Goal: Obtain resource: Obtain resource

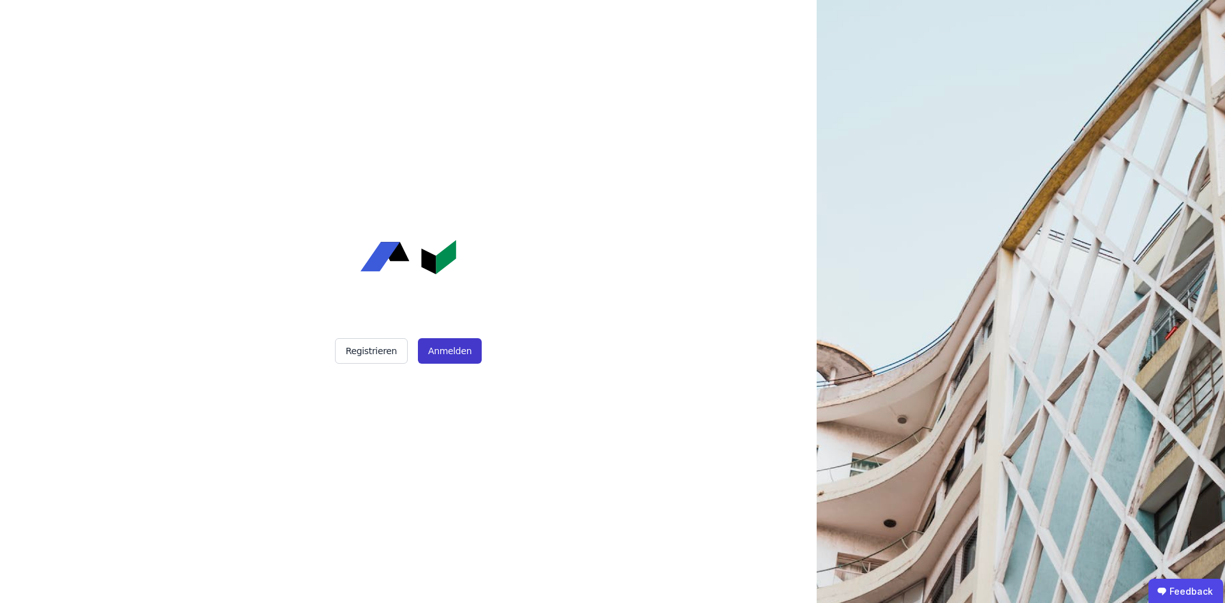
click at [454, 353] on button "Anmelden" at bounding box center [450, 351] width 64 height 26
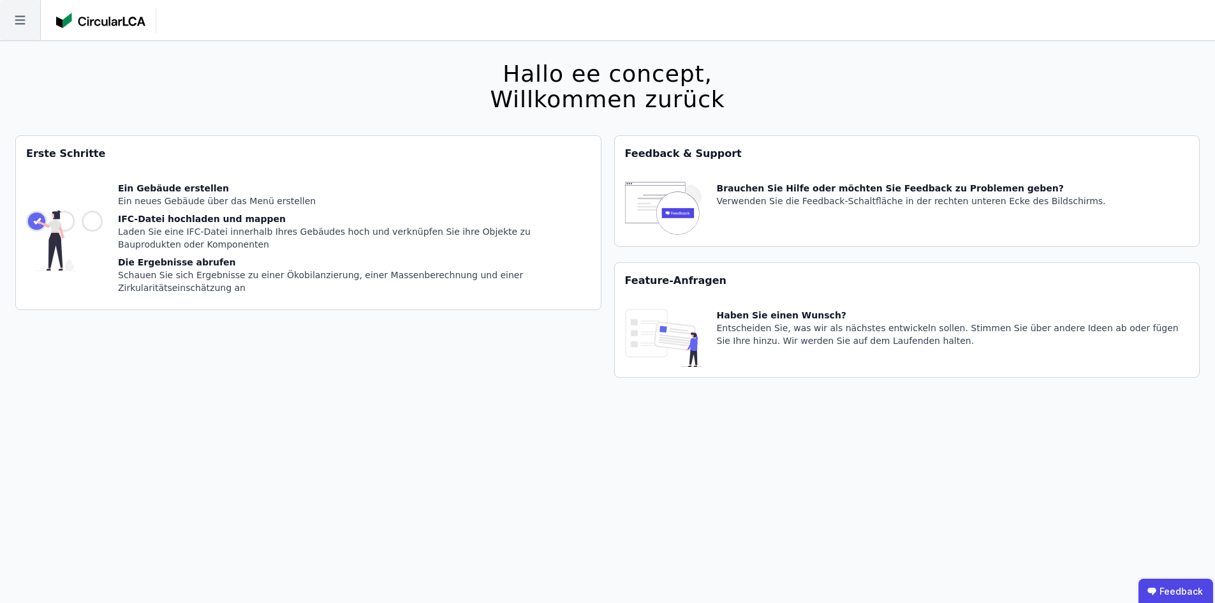
click at [23, 23] on icon at bounding box center [20, 20] width 40 height 40
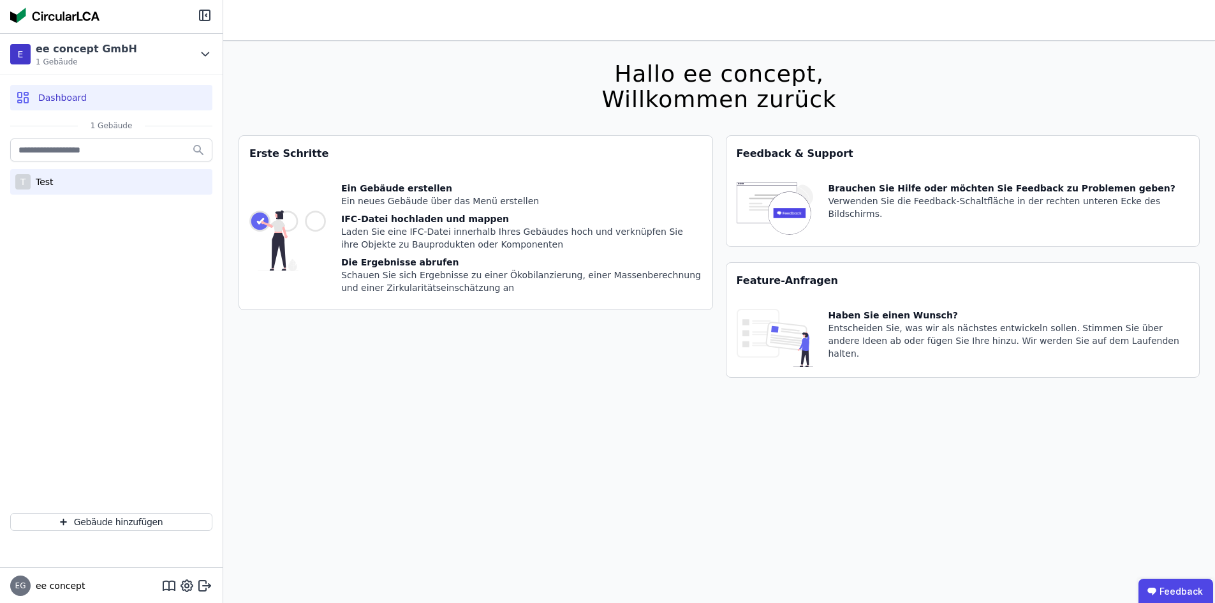
click at [67, 184] on div "T Test" at bounding box center [111, 182] width 202 height 26
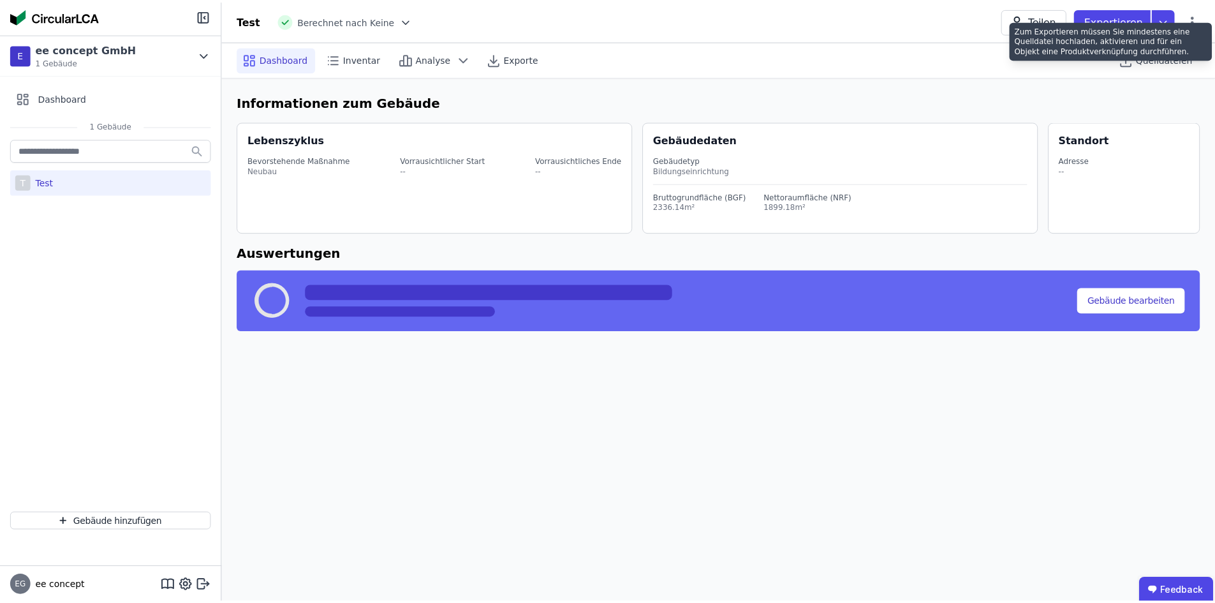
select select "*"
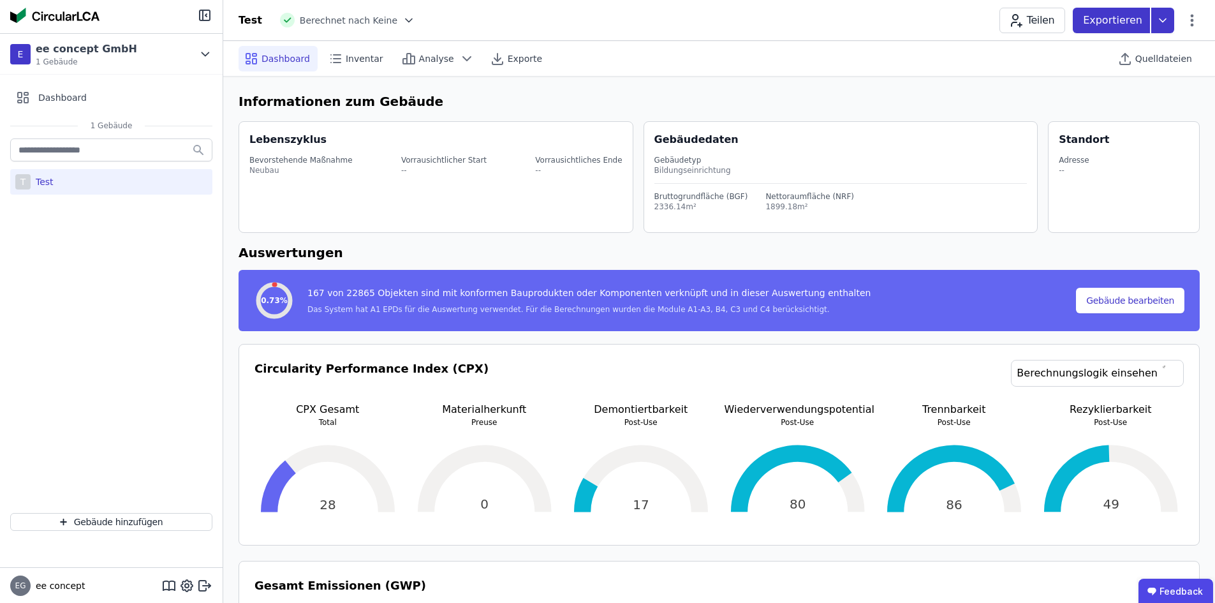
click at [1167, 20] on icon at bounding box center [1163, 21] width 23 height 26
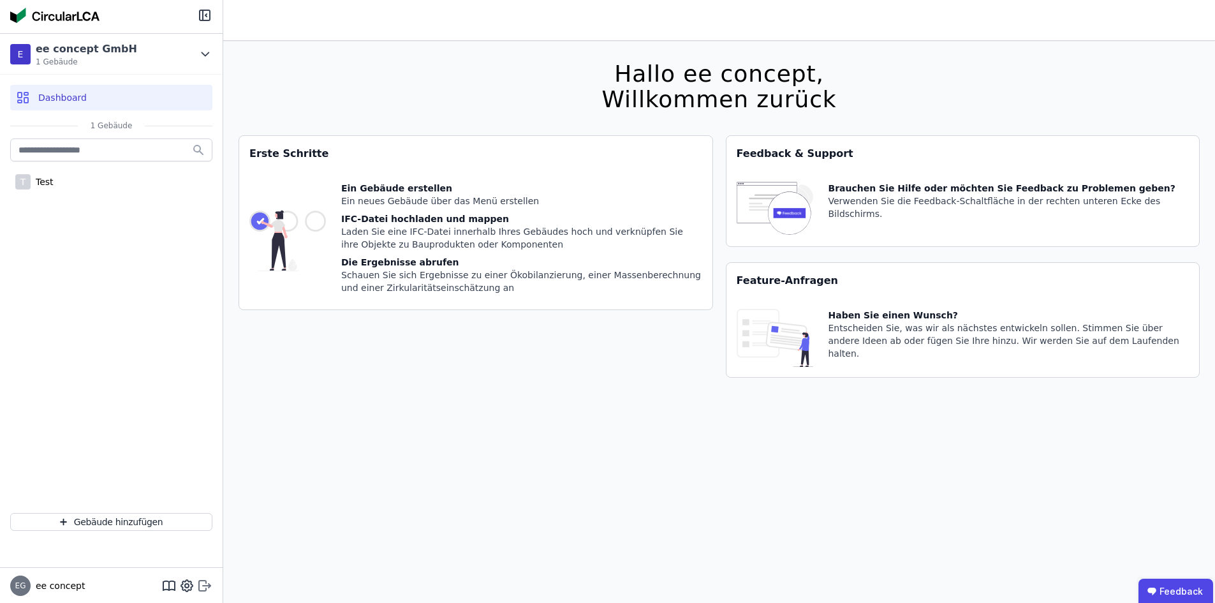
click at [201, 581] on icon at bounding box center [204, 585] width 15 height 15
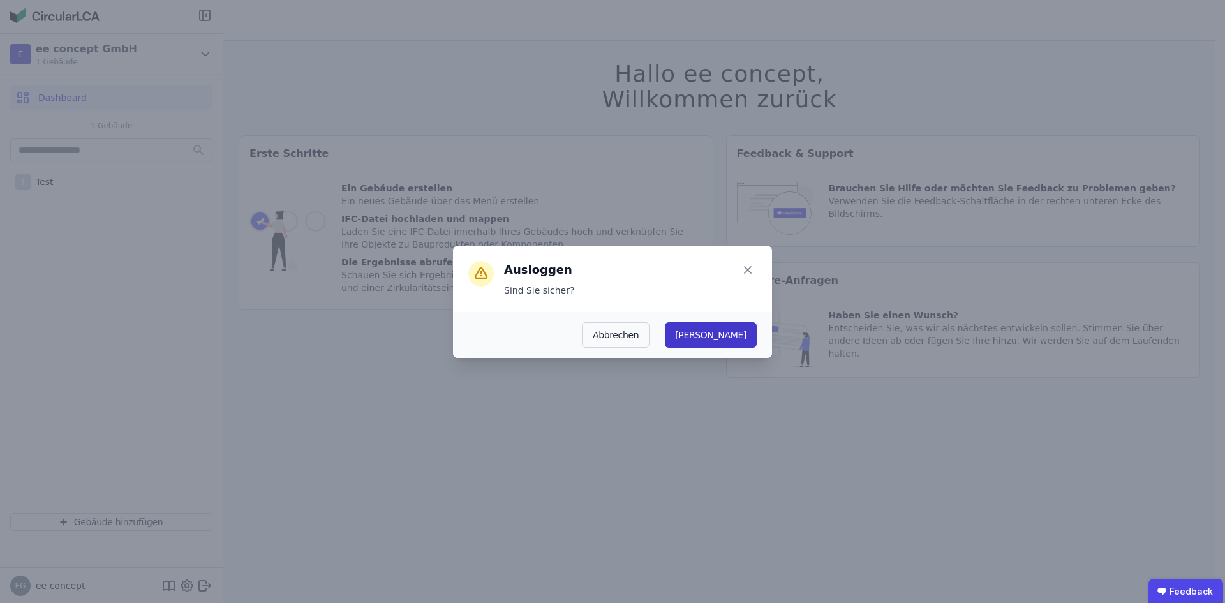
click at [736, 339] on button "Ja" at bounding box center [711, 335] width 92 height 26
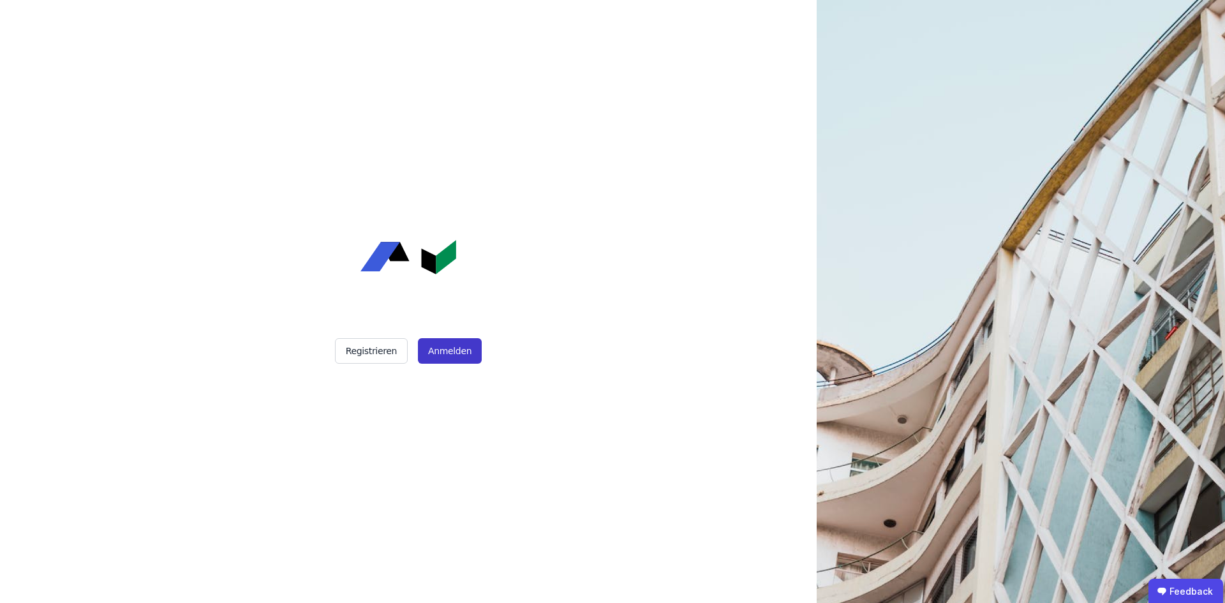
click at [433, 348] on button "Anmelden" at bounding box center [450, 351] width 64 height 26
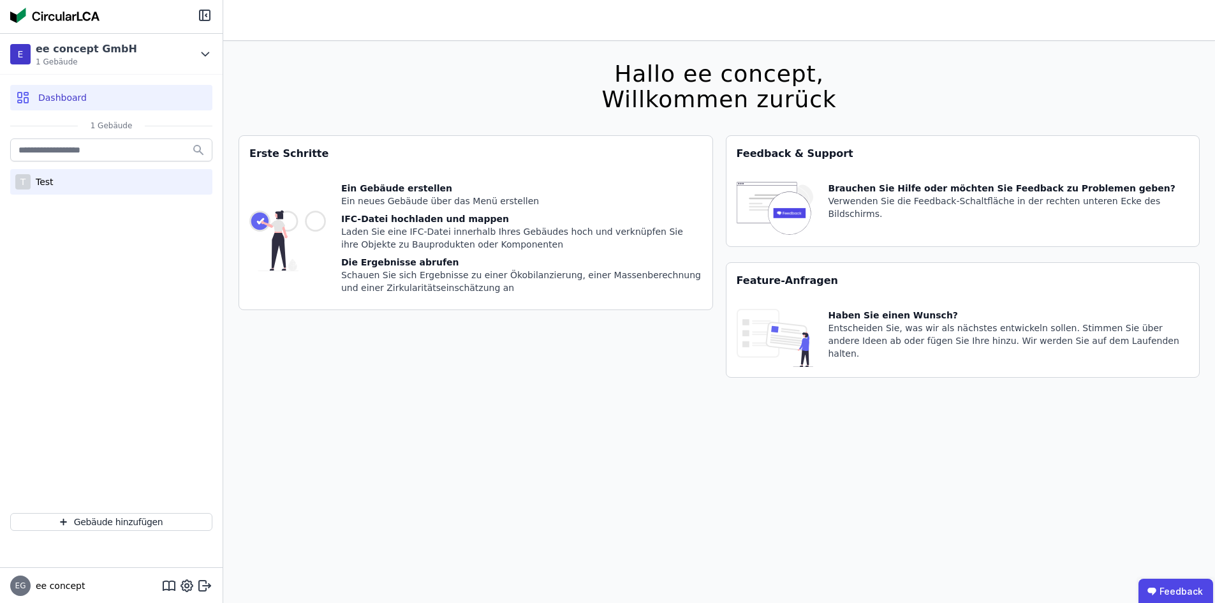
click at [64, 182] on div "T Test" at bounding box center [111, 182] width 202 height 26
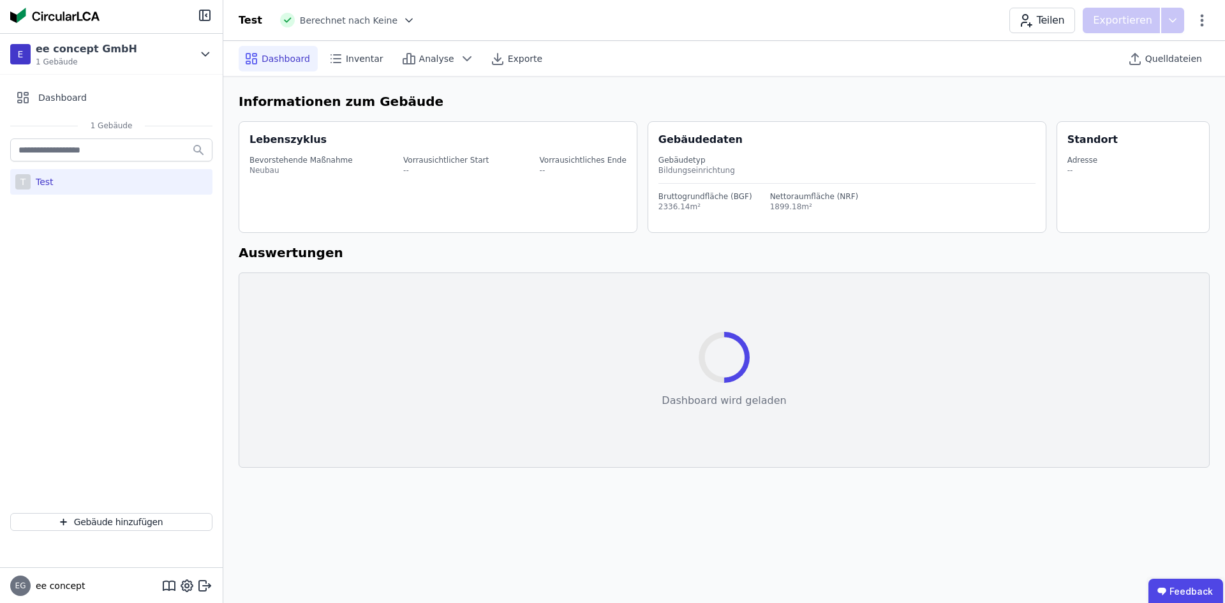
select select "*"
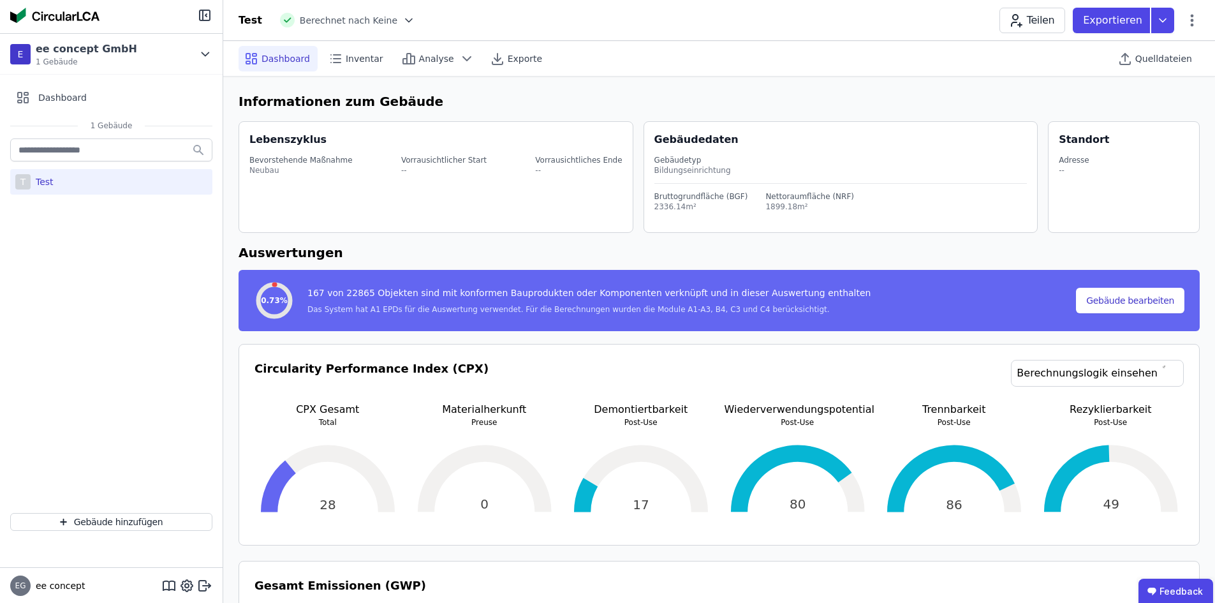
click at [1159, 22] on icon at bounding box center [1163, 21] width 23 height 26
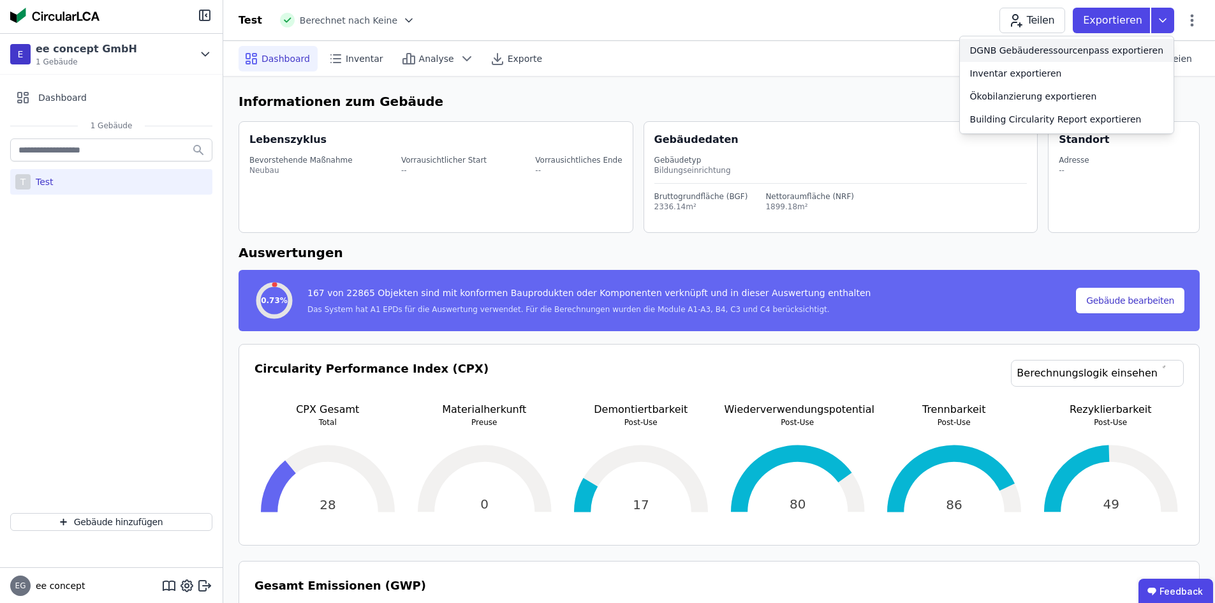
click at [1039, 50] on div "DGNB Gebäuderessourcenpass exportieren" at bounding box center [1066, 50] width 193 height 13
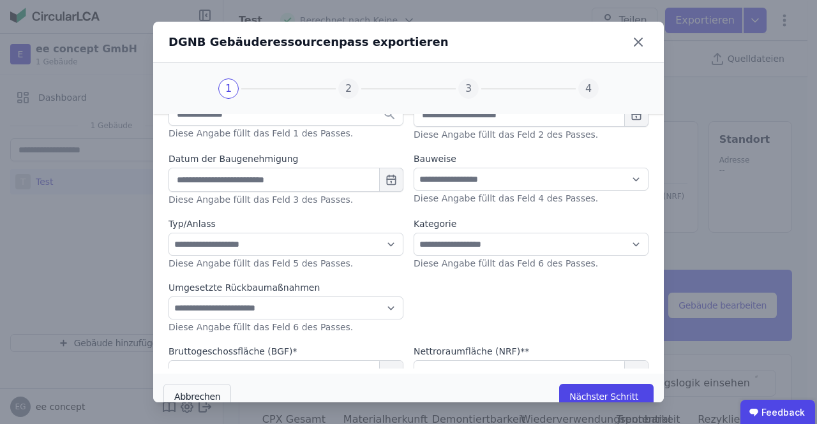
scroll to position [115, 0]
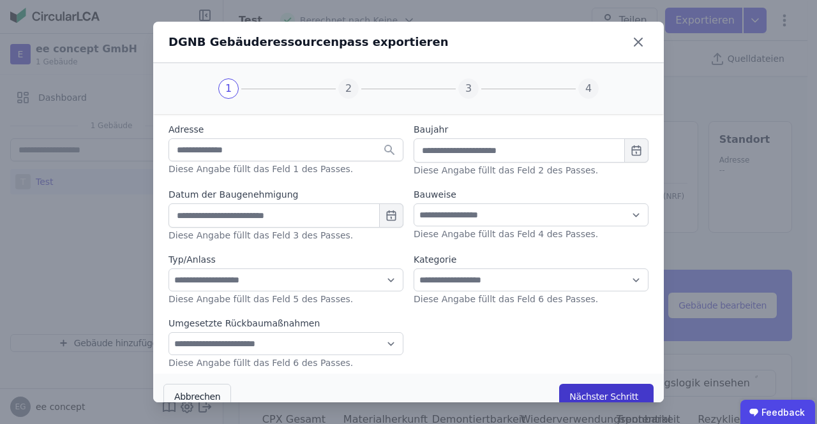
click at [600, 394] on button "Nächster Schritt" at bounding box center [606, 397] width 94 height 26
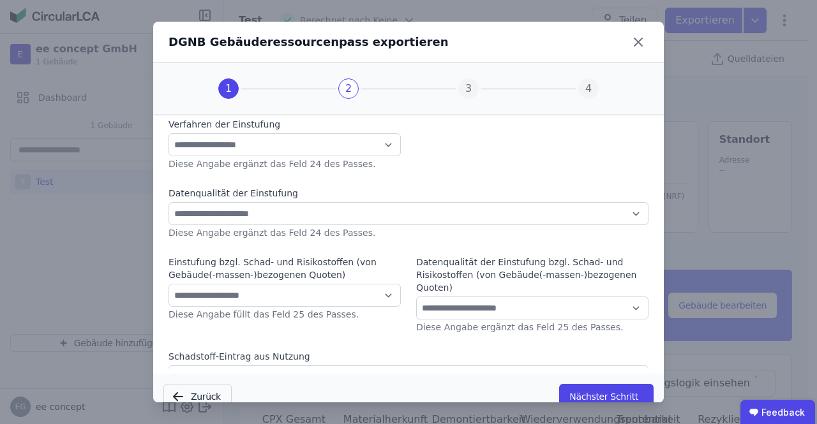
scroll to position [75, 0]
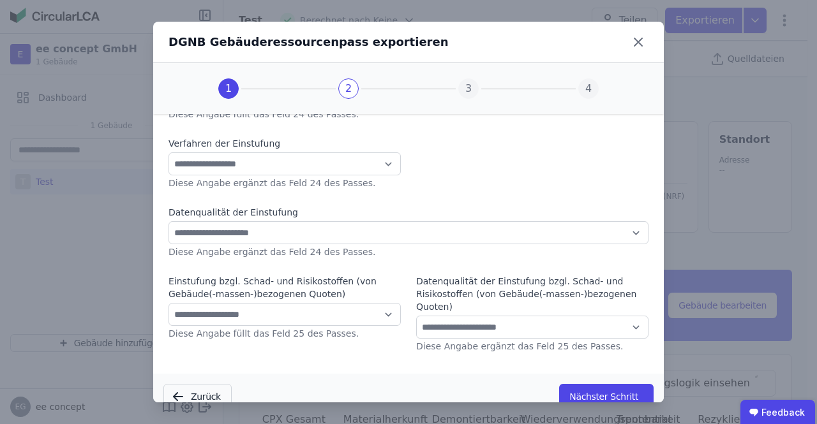
click at [607, 386] on button "Nächster Schritt" at bounding box center [606, 397] width 94 height 26
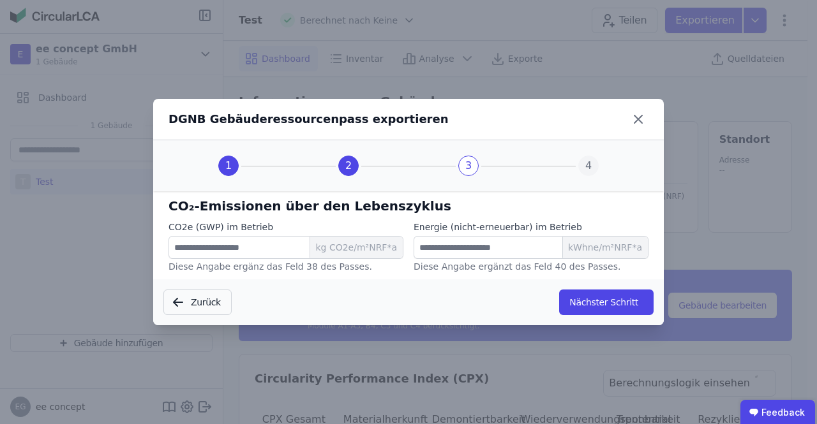
scroll to position [0, 0]
click at [589, 298] on button "Nächster Schritt" at bounding box center [606, 303] width 94 height 26
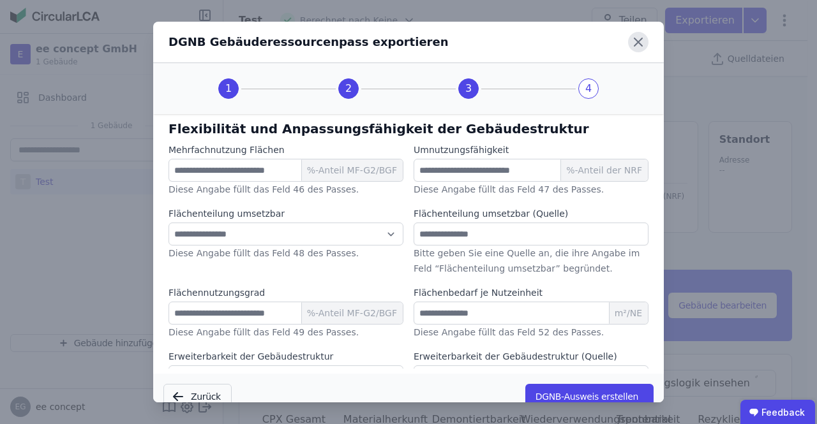
click at [638, 47] on icon at bounding box center [638, 42] width 20 height 20
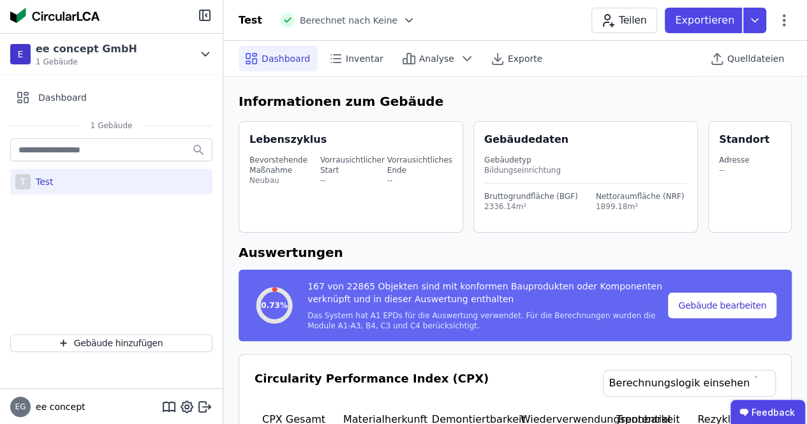
click at [13, 403] on span "EG" at bounding box center [20, 407] width 20 height 20
click at [24, 408] on span "EG" at bounding box center [20, 407] width 11 height 8
click at [185, 408] on icon at bounding box center [187, 407] width 4 height 4
select select "*"
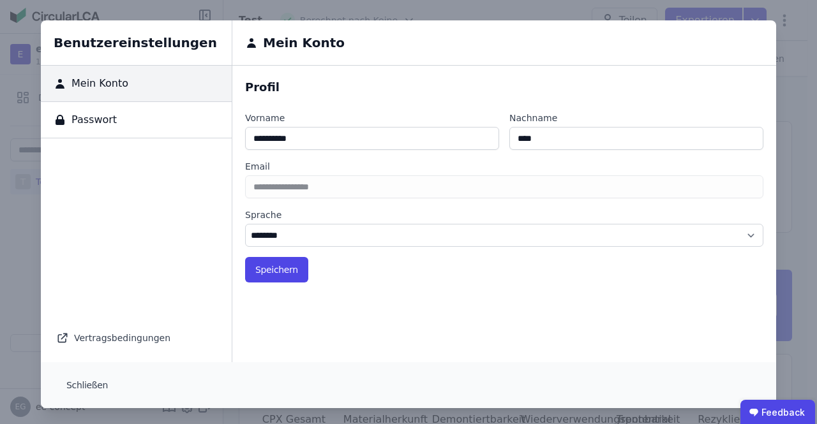
click at [359, 3] on div "Benutzereinstellungen Mein Konto Passwort Vertragsbedingungen Mein Konto Profil…" at bounding box center [408, 214] width 817 height 429
click at [85, 392] on button "Schließen" at bounding box center [87, 386] width 62 height 26
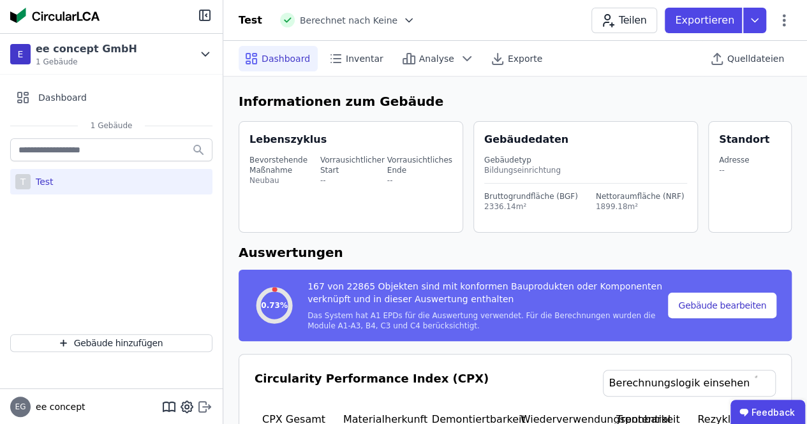
click at [200, 410] on icon at bounding box center [202, 407] width 7 height 10
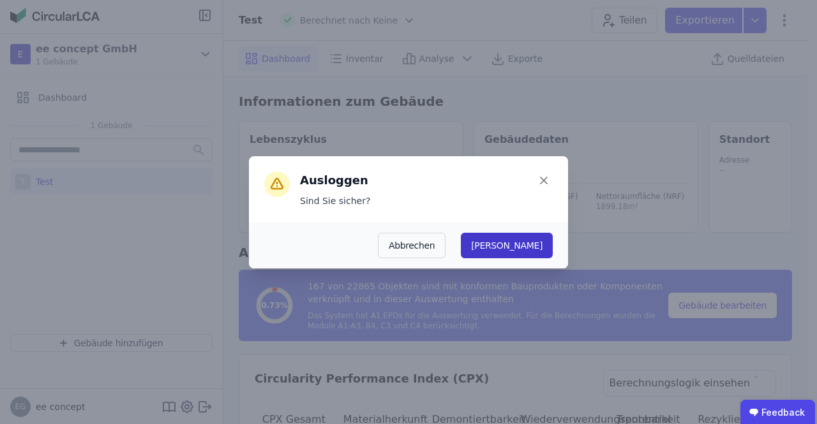
click at [542, 248] on button "[PERSON_NAME]" at bounding box center [507, 246] width 92 height 26
